Goal: Information Seeking & Learning: Learn about a topic

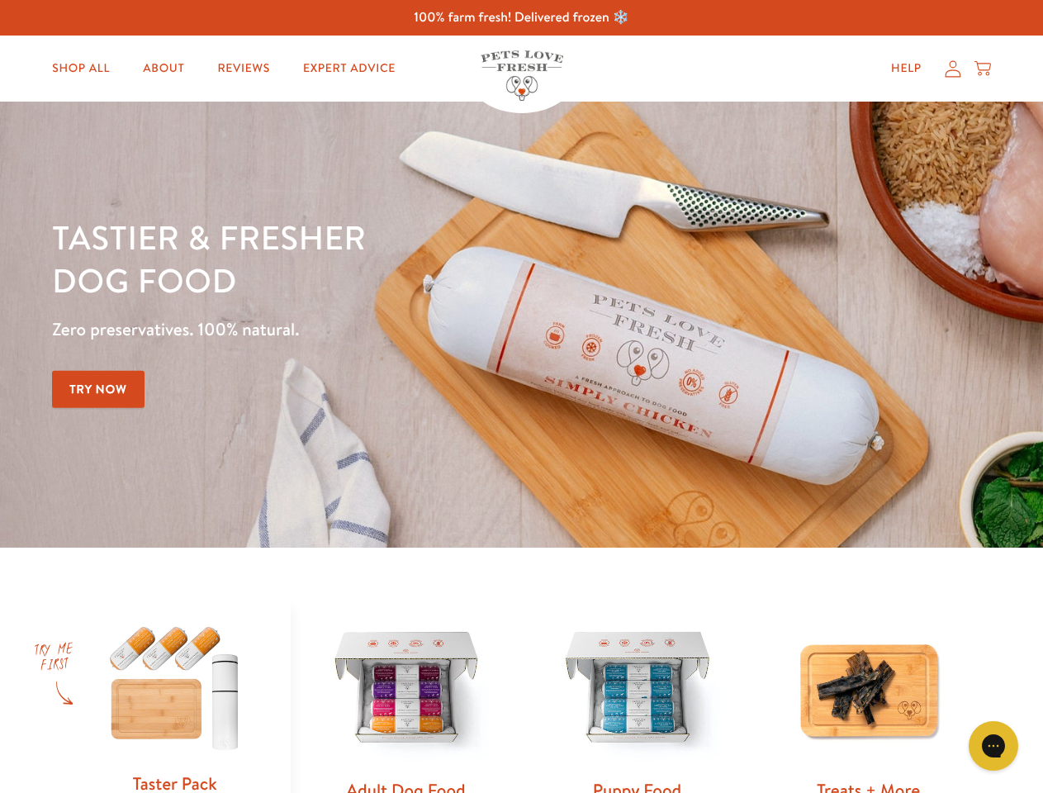
click at [521, 397] on div "Tastier & fresher dog food Zero preservatives. 100% natural. Try Now" at bounding box center [365, 325] width 626 height 218
click at [994, 746] on icon "Gorgias live chat" at bounding box center [993, 746] width 16 height 16
